Goal: Task Accomplishment & Management: Complete application form

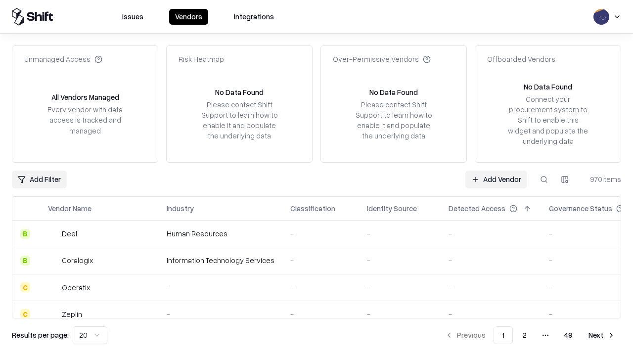
click at [496, 179] on link "Add Vendor" at bounding box center [496, 180] width 62 height 18
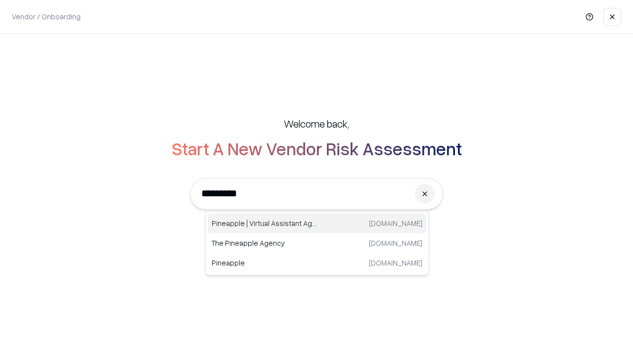
click at [317, 223] on div "Pineapple | Virtual Assistant Agency trypineapple.com" at bounding box center [317, 224] width 219 height 20
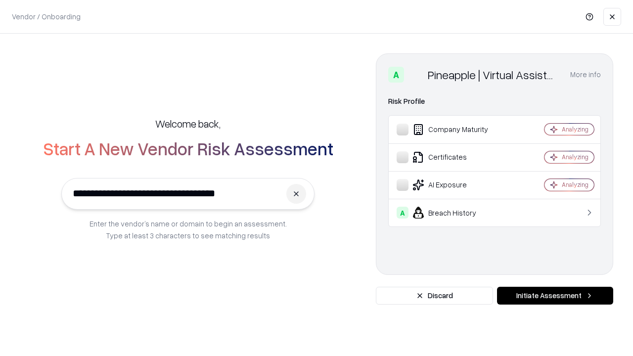
type input "**********"
click at [555, 296] on button "Initiate Assessment" at bounding box center [555, 296] width 116 height 18
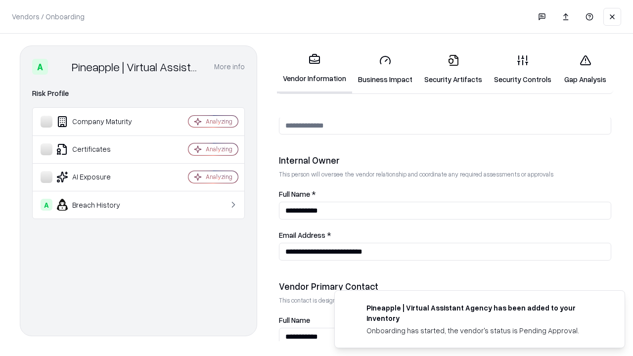
scroll to position [512, 0]
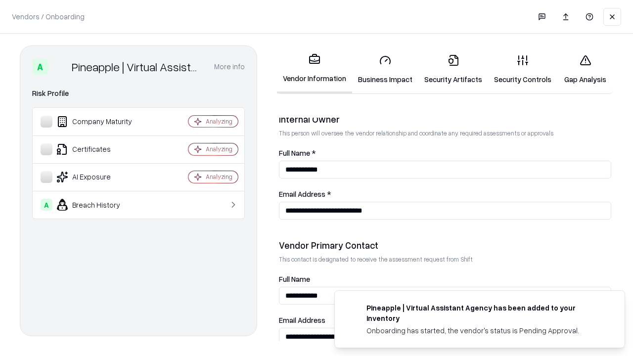
click at [385, 69] on link "Business Impact" at bounding box center [385, 69] width 66 height 46
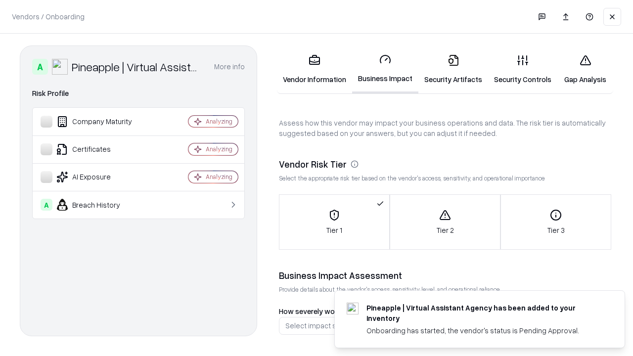
click at [453, 69] on link "Security Artifacts" at bounding box center [453, 69] width 70 height 46
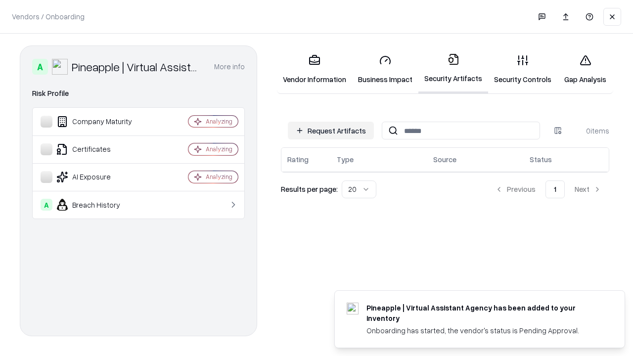
click at [331, 131] on button "Request Artifacts" at bounding box center [331, 131] width 86 height 18
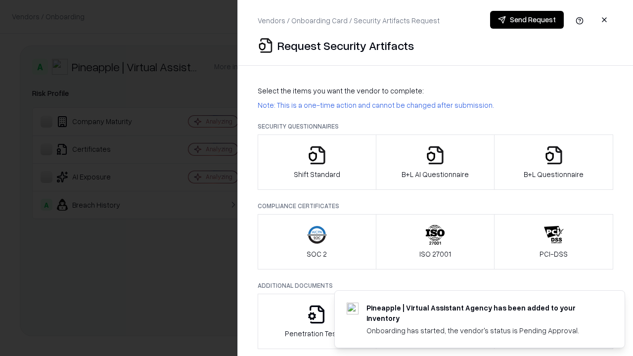
click at [316, 162] on icon "button" at bounding box center [317, 155] width 20 height 20
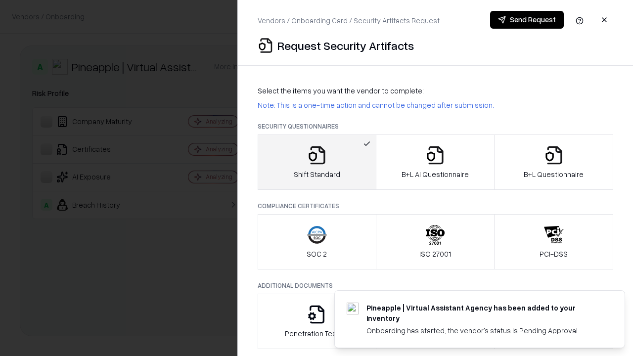
click at [526, 20] on button "Send Request" at bounding box center [527, 20] width 74 height 18
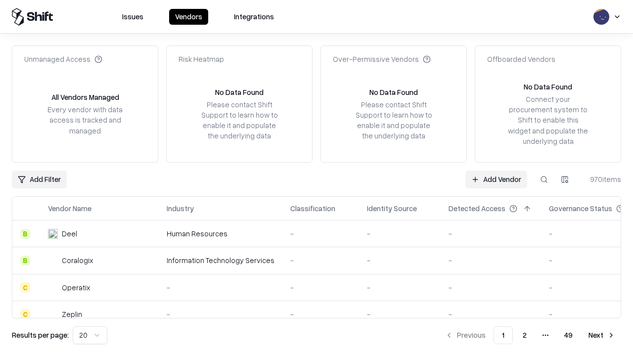
click at [544, 179] on button at bounding box center [544, 180] width 18 height 18
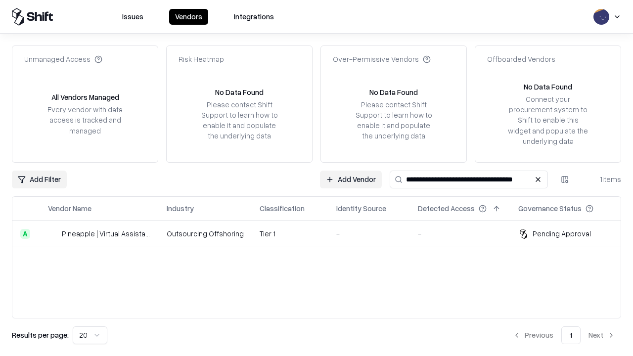
type input "**********"
click at [322, 233] on td "Tier 1" at bounding box center [290, 233] width 77 height 27
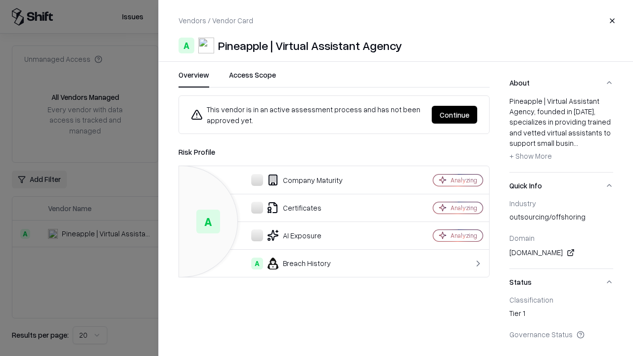
click at [454, 115] on button "Continue" at bounding box center [454, 115] width 45 height 18
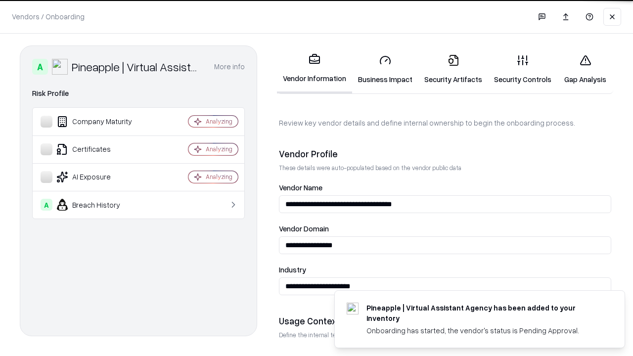
click at [453, 69] on link "Security Artifacts" at bounding box center [453, 69] width 70 height 46
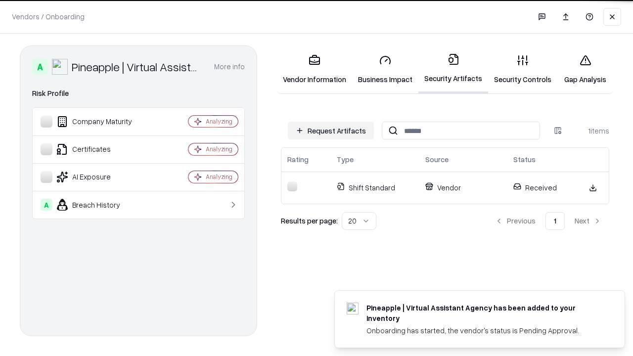
click at [523, 69] on link "Security Controls" at bounding box center [522, 69] width 69 height 46
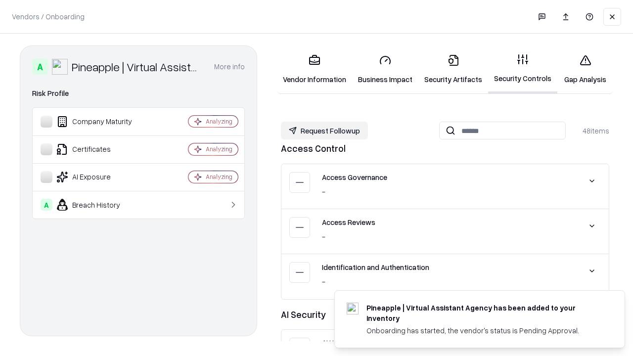
click at [324, 131] on button "Request Followup" at bounding box center [324, 131] width 87 height 18
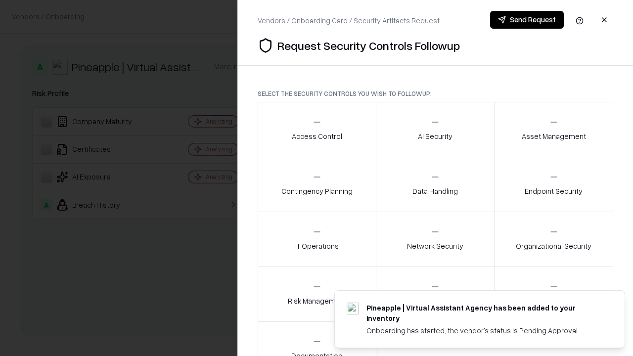
click at [316, 130] on div "Access Control" at bounding box center [317, 129] width 50 height 24
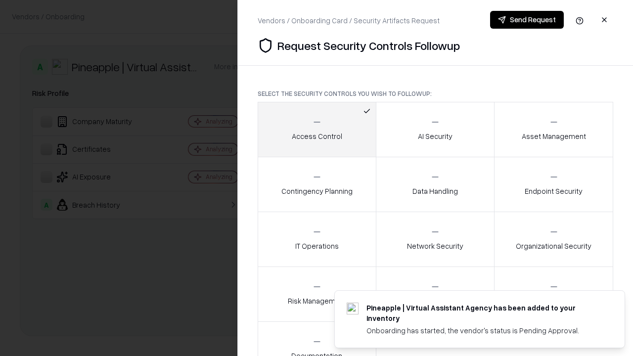
click at [526, 20] on button "Send Request" at bounding box center [527, 20] width 74 height 18
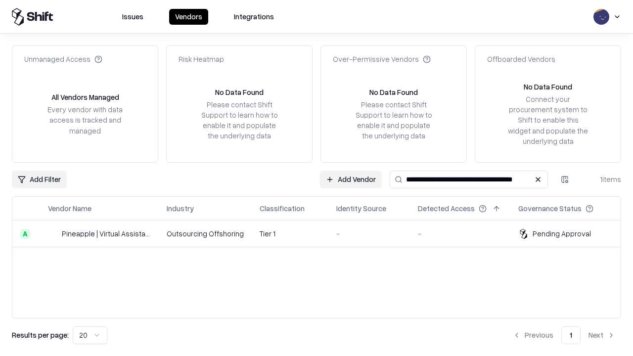
type input "**********"
click at [322, 233] on td "Tier 1" at bounding box center [290, 233] width 77 height 27
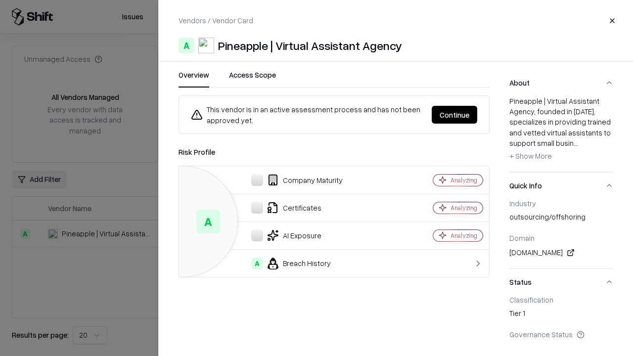
click at [454, 115] on button "Continue" at bounding box center [454, 115] width 45 height 18
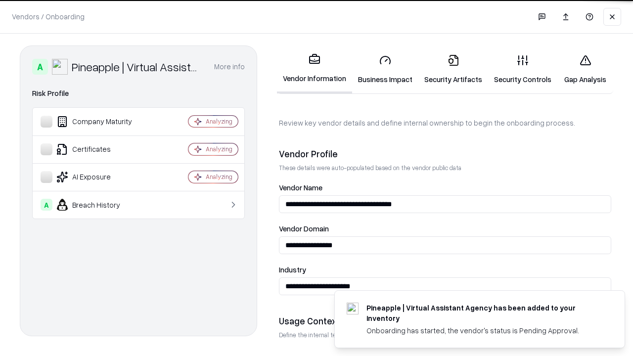
click at [585, 69] on link "Gap Analysis" at bounding box center [585, 69] width 56 height 46
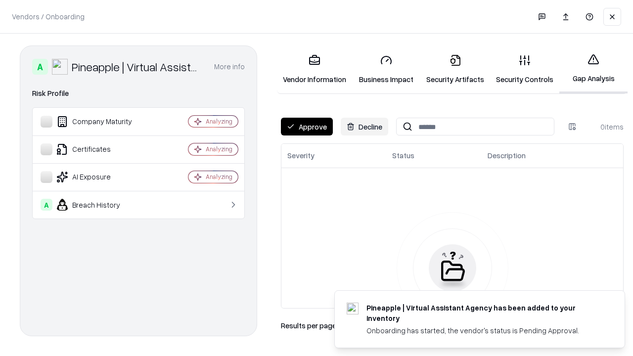
click at [306, 127] on button "Approve" at bounding box center [307, 127] width 52 height 18
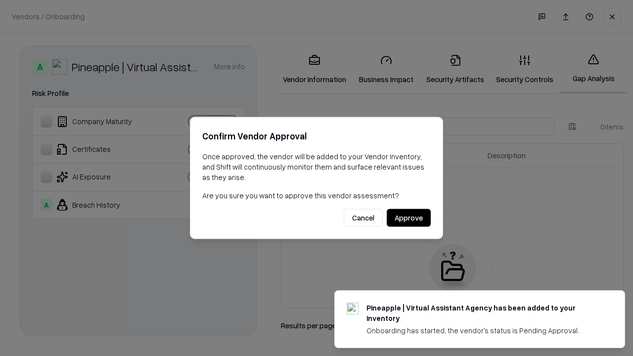
click at [408, 218] on button "Approve" at bounding box center [409, 218] width 44 height 18
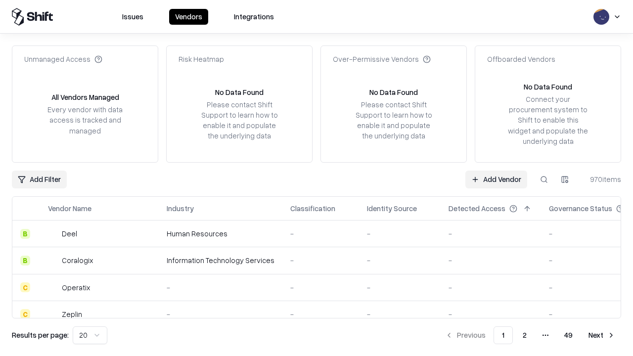
type input "**********"
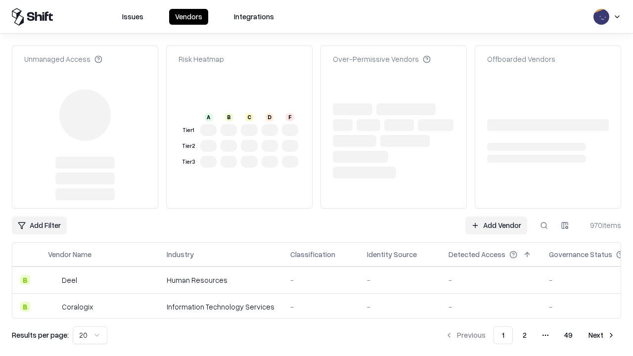
click at [496, 217] on link "Add Vendor" at bounding box center [496, 226] width 62 height 18
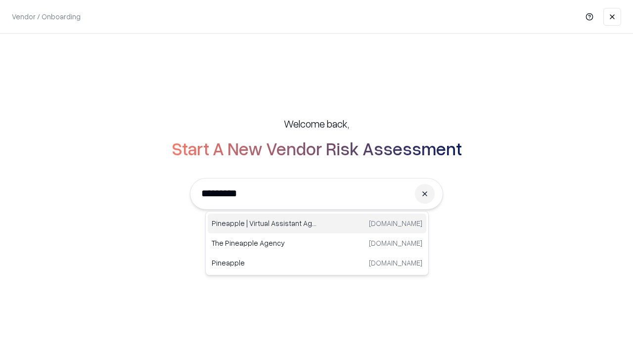
click at [317, 223] on div "Pineapple | Virtual Assistant Agency trypineapple.com" at bounding box center [317, 224] width 219 height 20
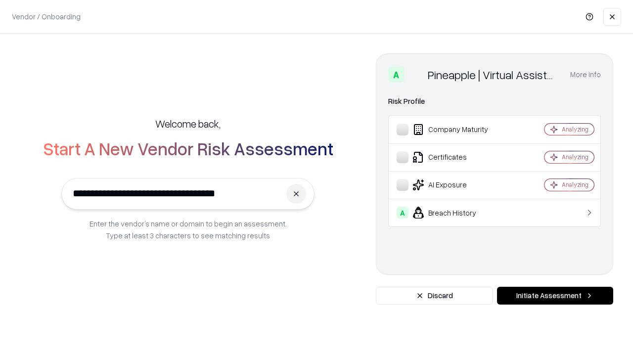
type input "**********"
click at [555, 296] on button "Initiate Assessment" at bounding box center [555, 296] width 116 height 18
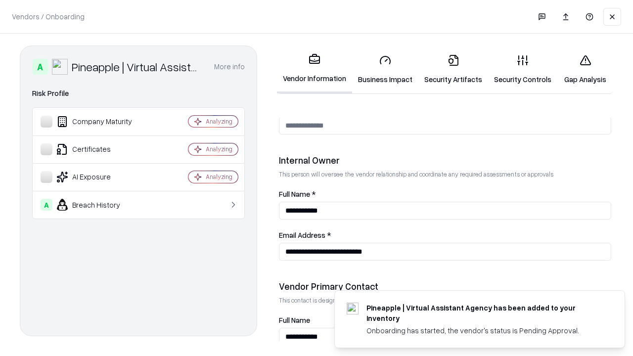
scroll to position [512, 0]
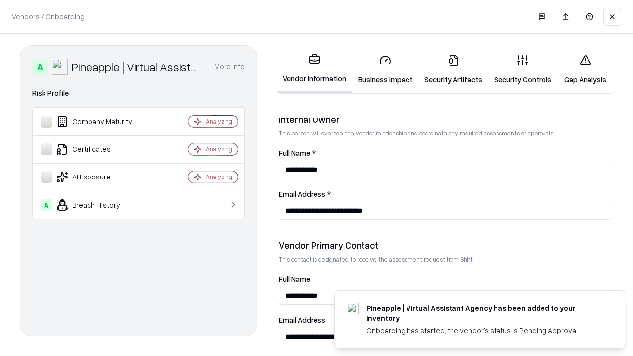
click at [585, 69] on link "Gap Analysis" at bounding box center [585, 69] width 56 height 46
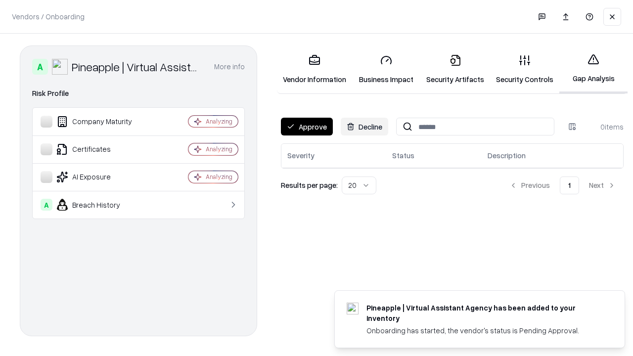
click at [306, 127] on button "Approve" at bounding box center [307, 127] width 52 height 18
